Goal: Information Seeking & Learning: Stay updated

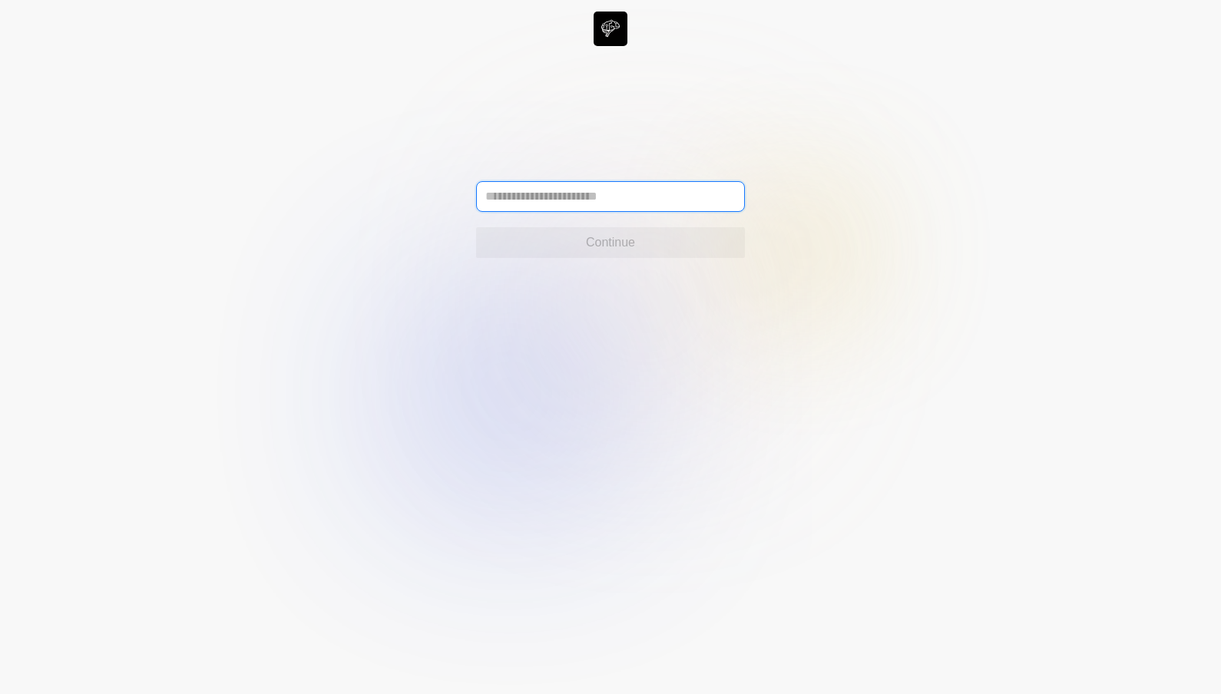
click at [511, 199] on input "text" at bounding box center [610, 196] width 269 height 31
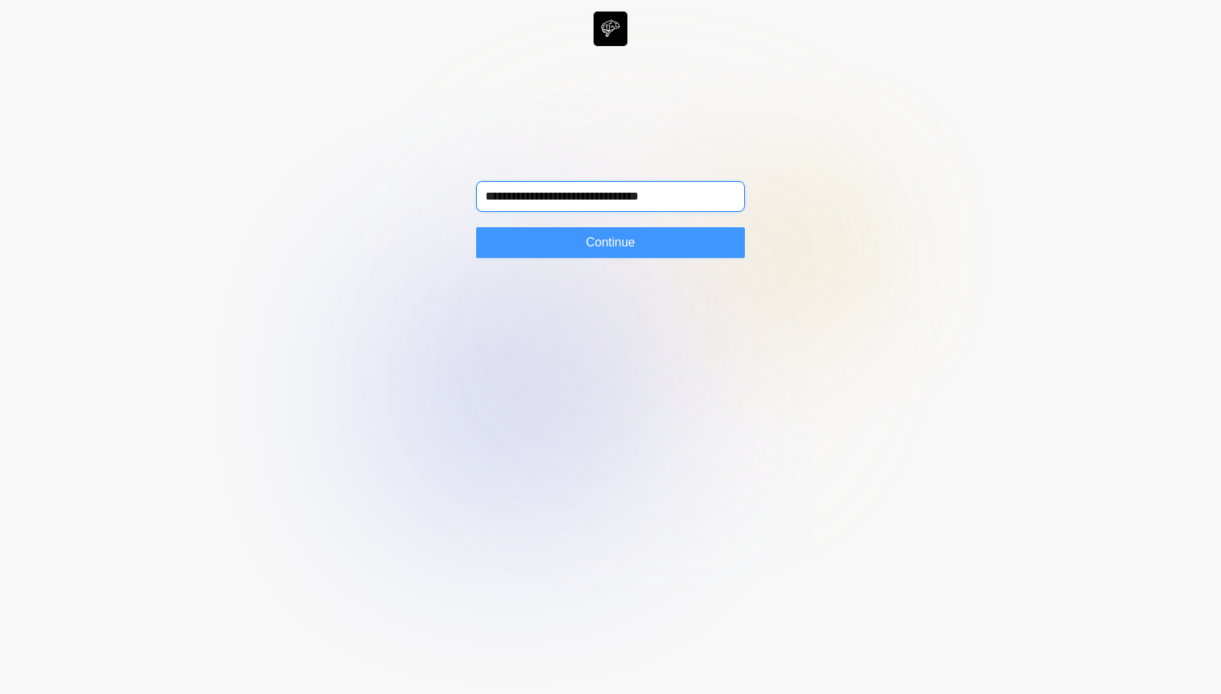
type input "**********"
click at [605, 249] on span "Continue" at bounding box center [610, 242] width 49 height 18
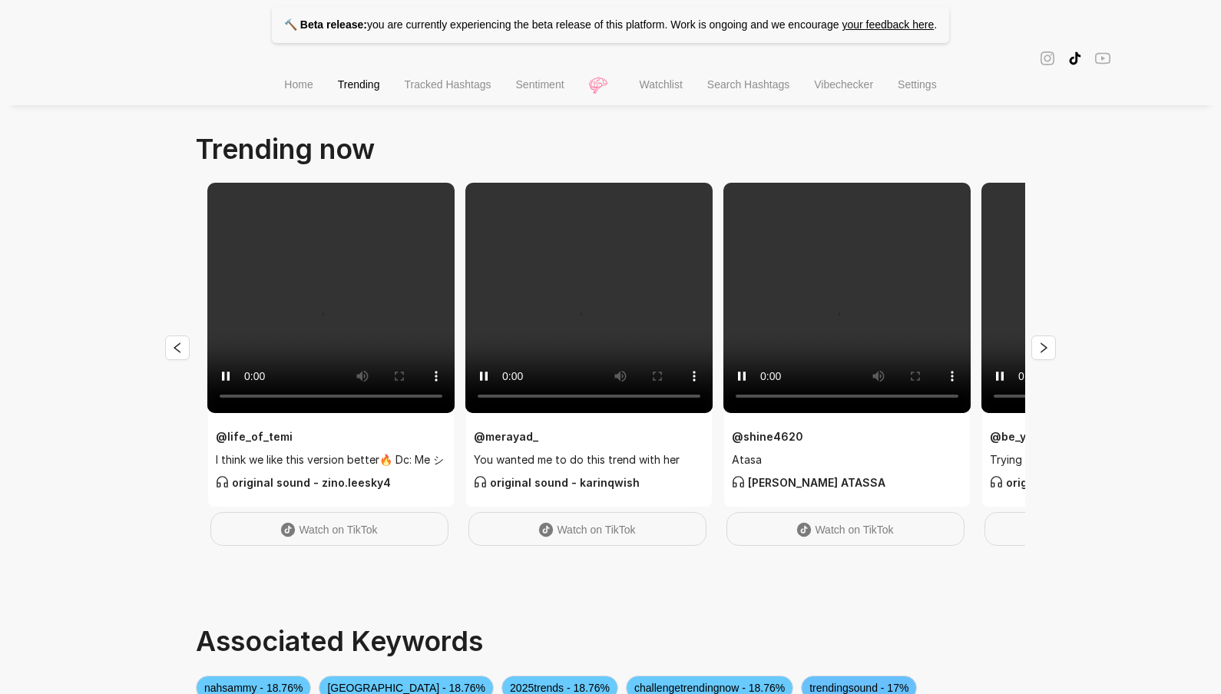
click at [437, 137] on main "Trending now @ life_of_temi I think we like this version better🔥 Dc: Me シ origi…" at bounding box center [610, 547] width 829 height 841
click at [438, 91] on span "Tracked Hashtags" at bounding box center [447, 84] width 87 height 12
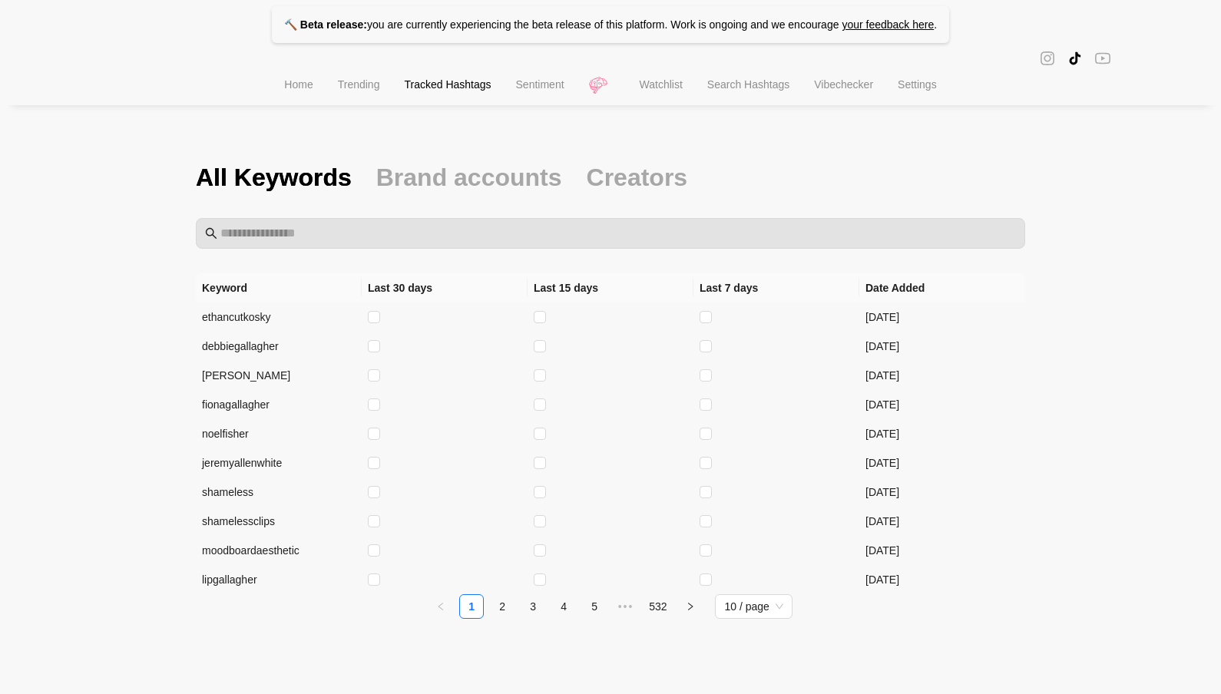
click at [293, 91] on span "Home" at bounding box center [298, 84] width 28 height 12
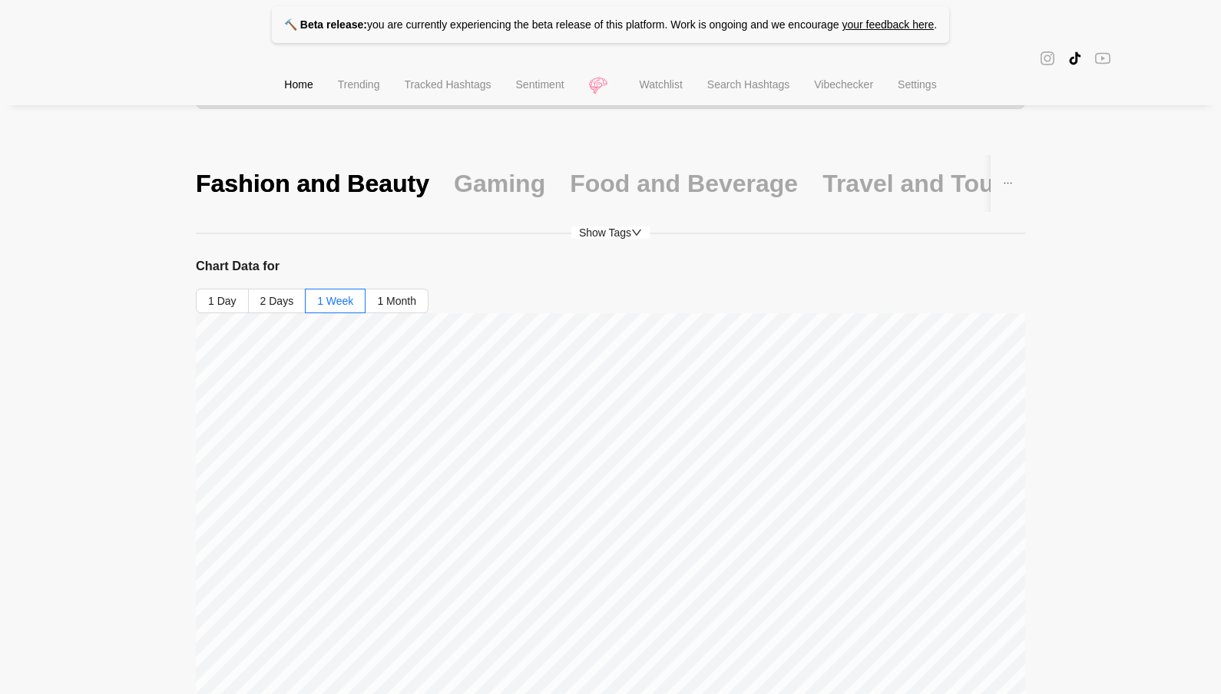
scroll to position [52, 0]
click at [616, 230] on span "Show Tags" at bounding box center [610, 229] width 78 height 12
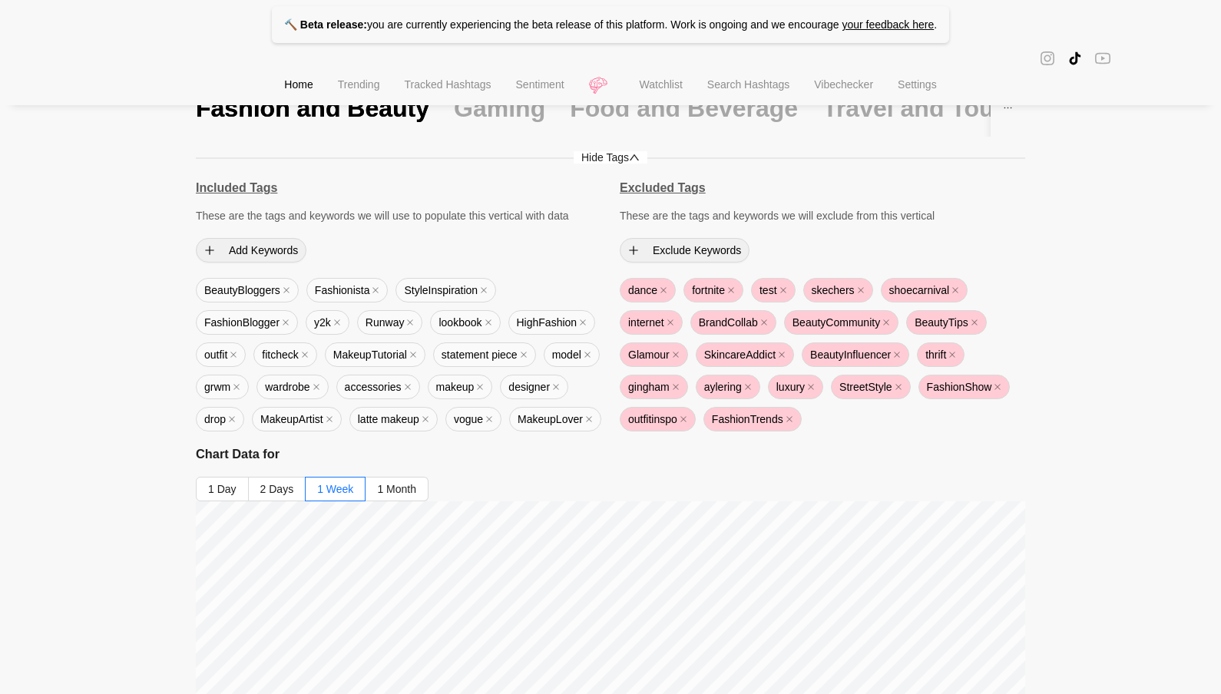
scroll to position [0, 0]
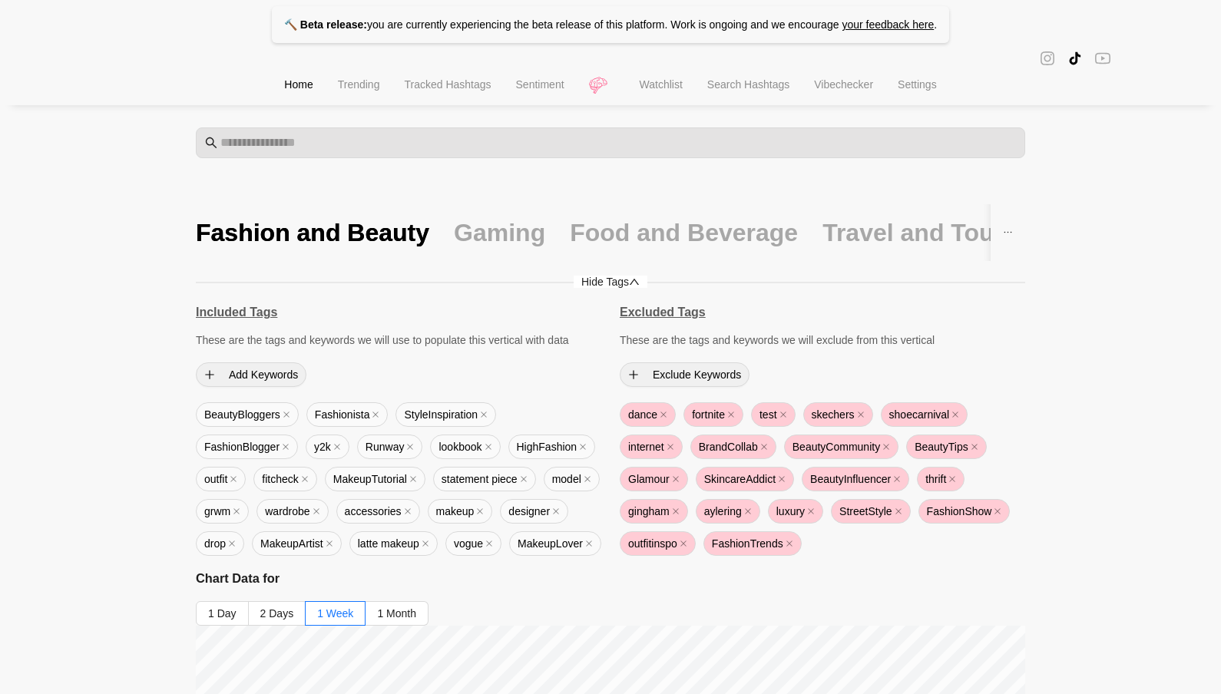
click at [662, 91] on span "Watchlist" at bounding box center [660, 84] width 43 height 12
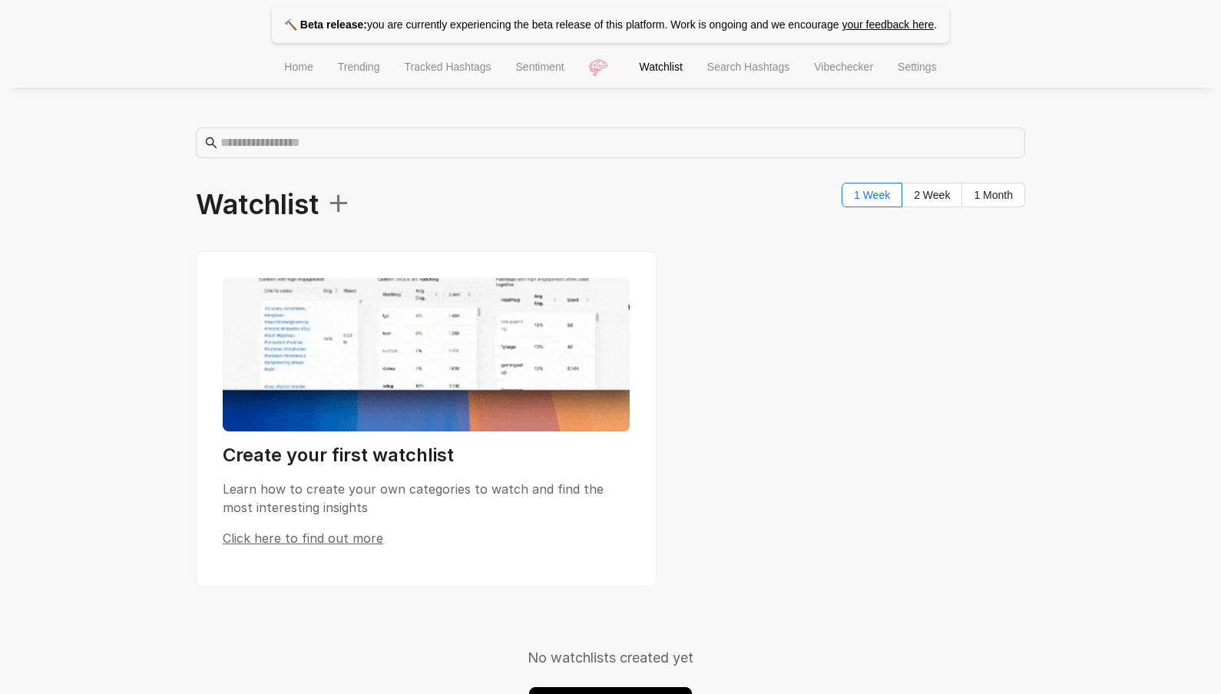
click at [363, 79] on li "Trending" at bounding box center [358, 68] width 67 height 39
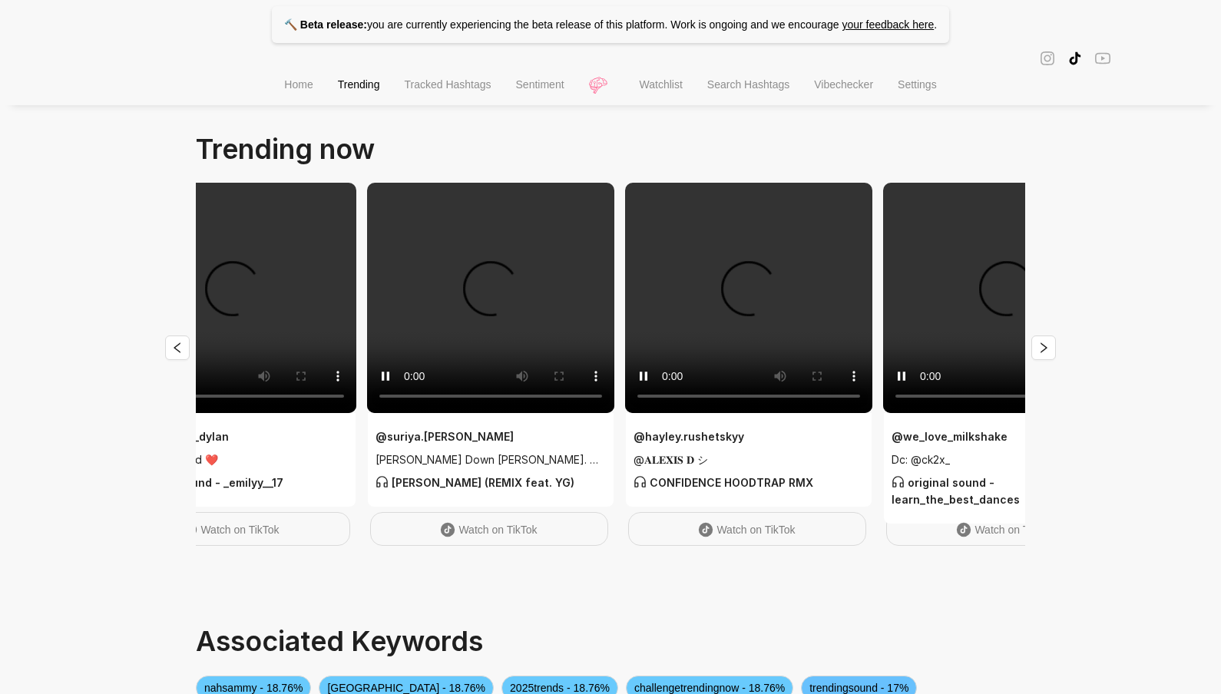
scroll to position [0, 2166]
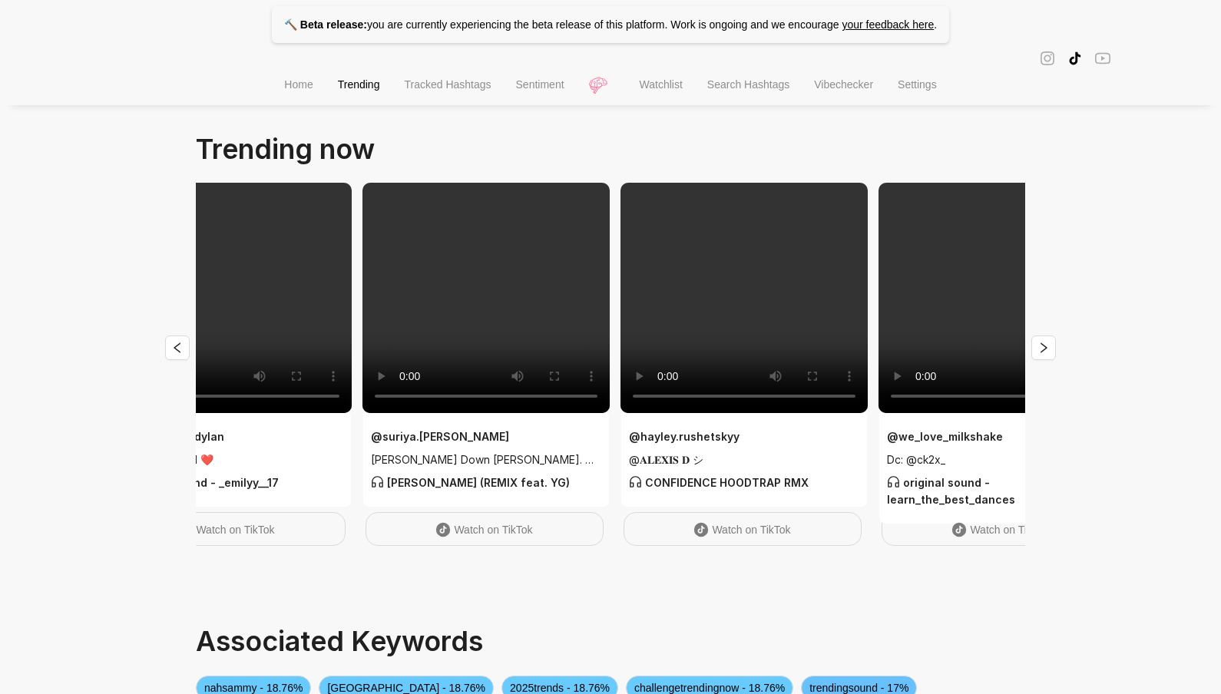
click at [284, 86] on span "Home" at bounding box center [298, 84] width 28 height 12
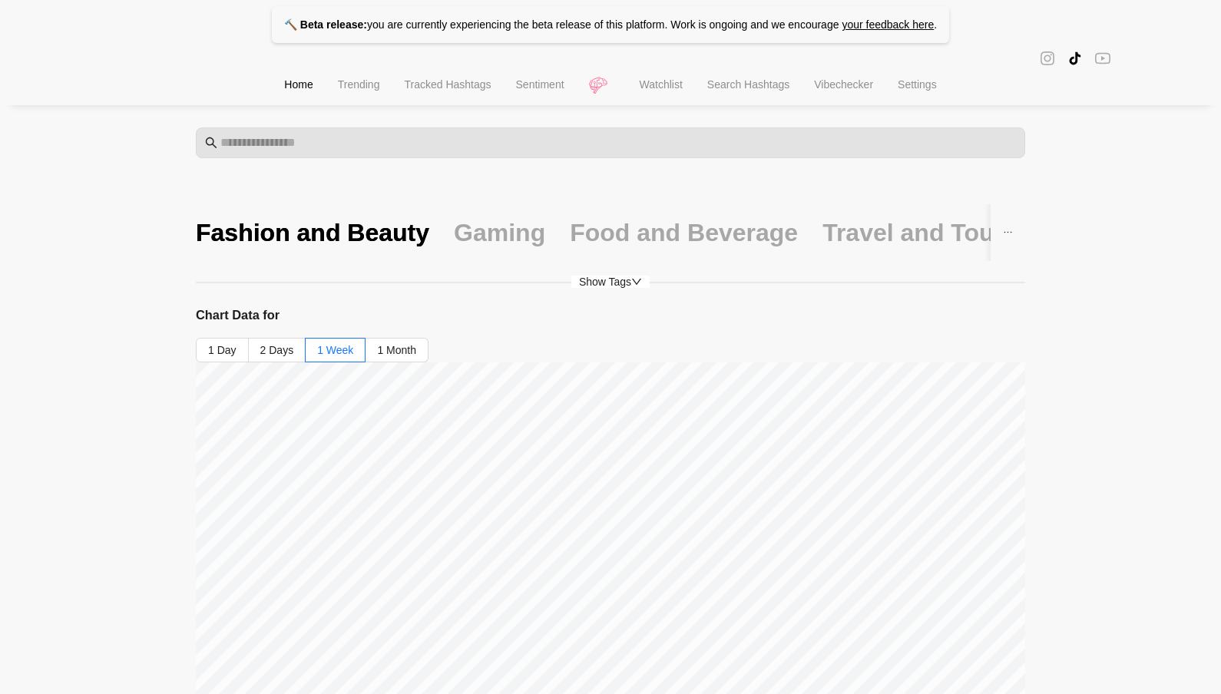
click at [621, 282] on span "Show Tags" at bounding box center [610, 282] width 78 height 12
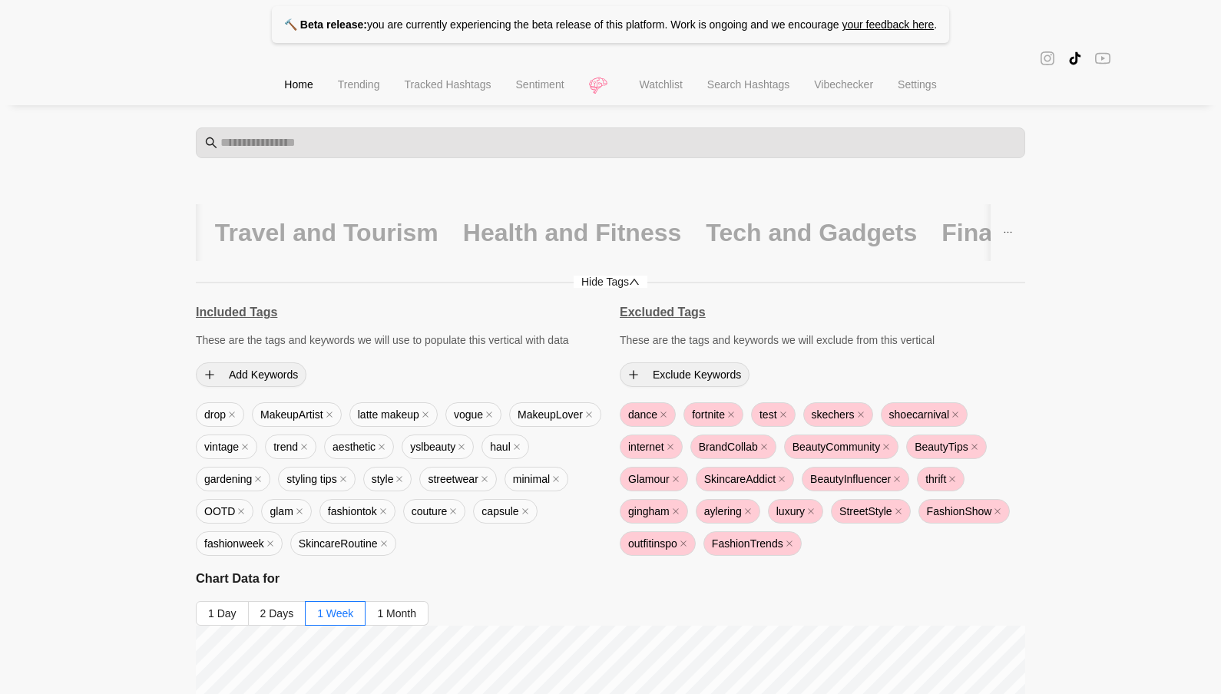
click at [1008, 232] on icon "ellipsis" at bounding box center [1008, 232] width 10 height 10
click at [602, 284] on span "Hide Tags" at bounding box center [610, 282] width 74 height 12
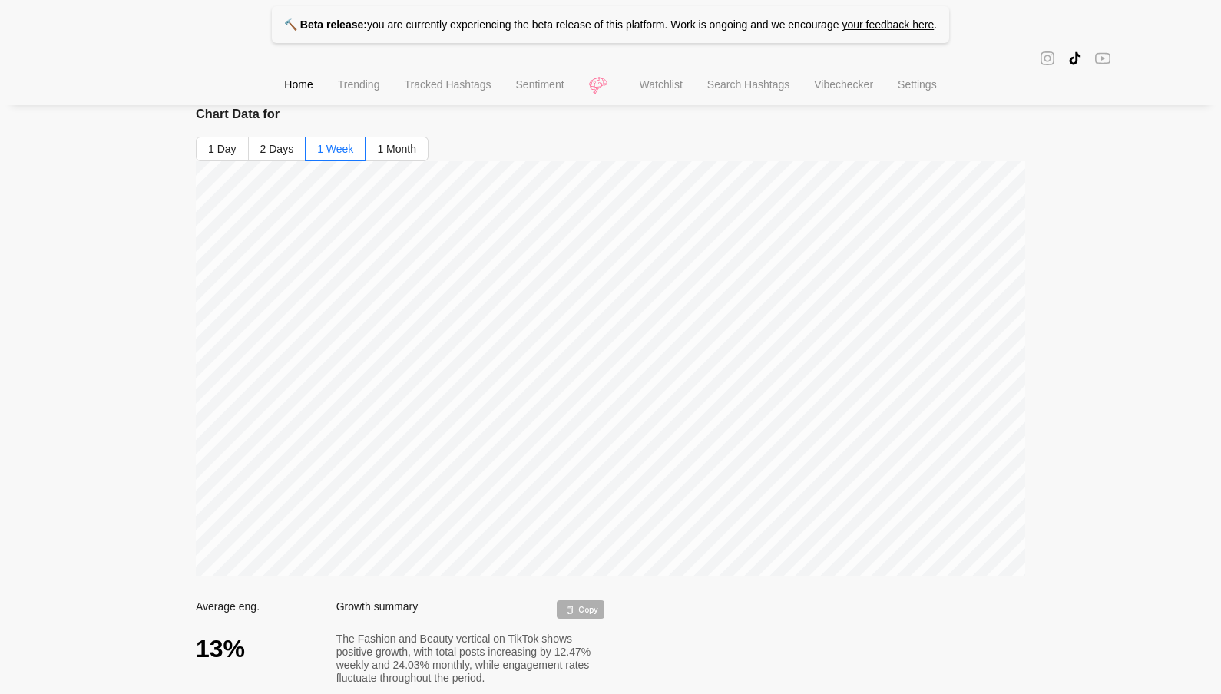
scroll to position [202, 0]
click at [285, 153] on span "2 Days" at bounding box center [277, 148] width 34 height 12
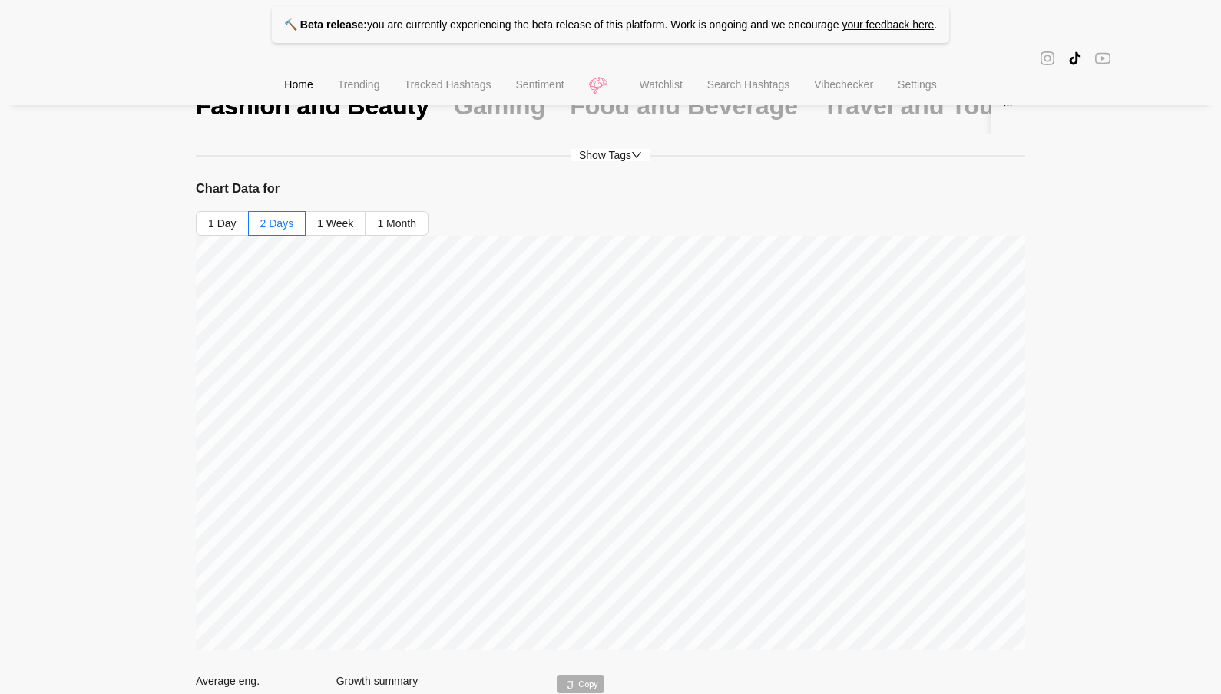
scroll to position [124, 0]
click at [624, 154] on span "Show Tags" at bounding box center [610, 158] width 78 height 12
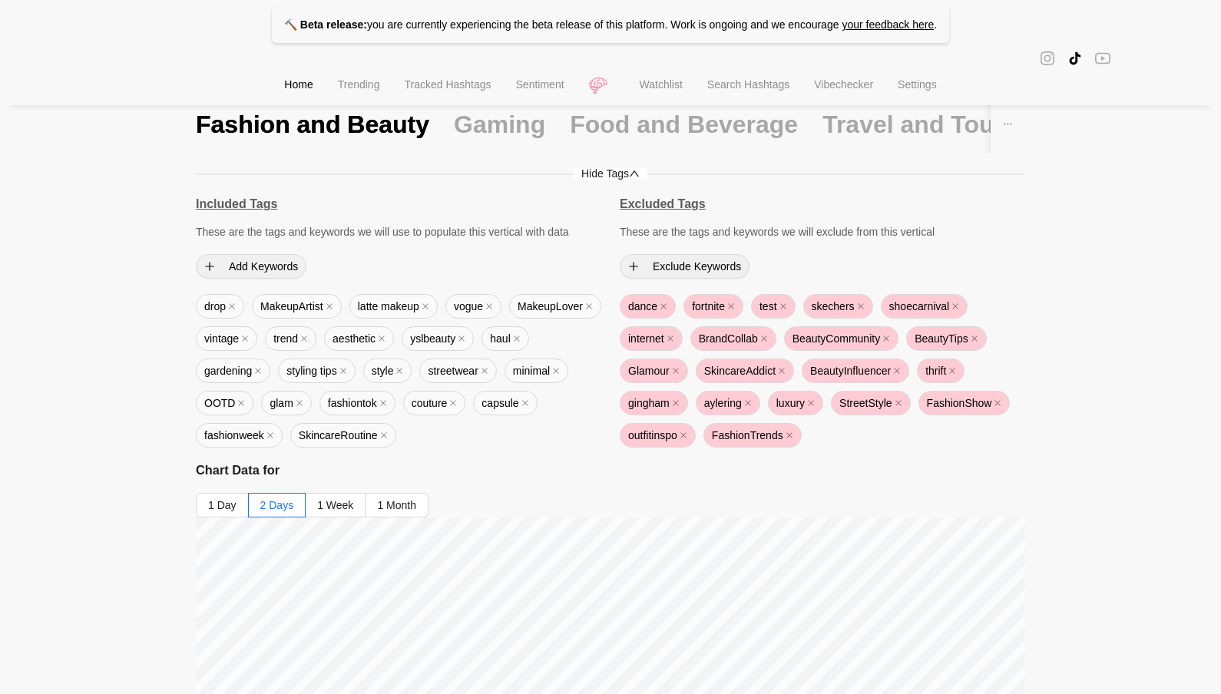
scroll to position [0, 0]
